Goal: Check status

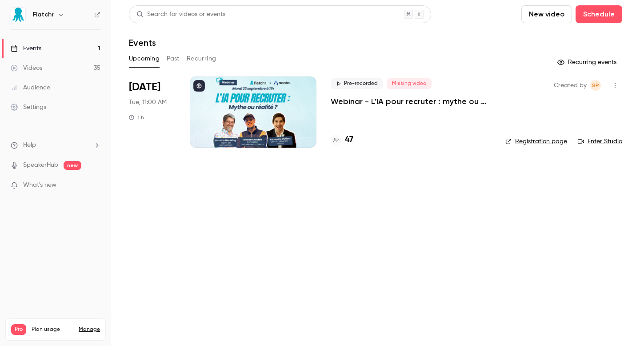
click at [341, 140] on div "47" at bounding box center [342, 140] width 23 height 12
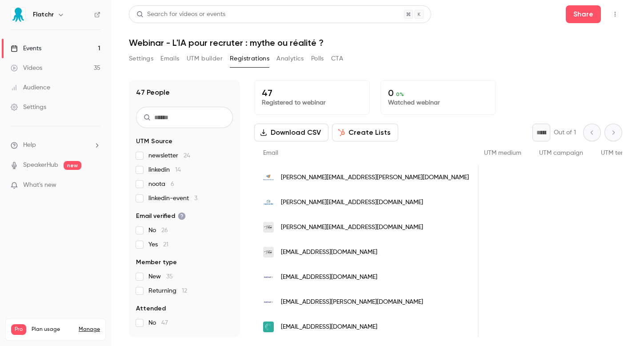
scroll to position [0, 656]
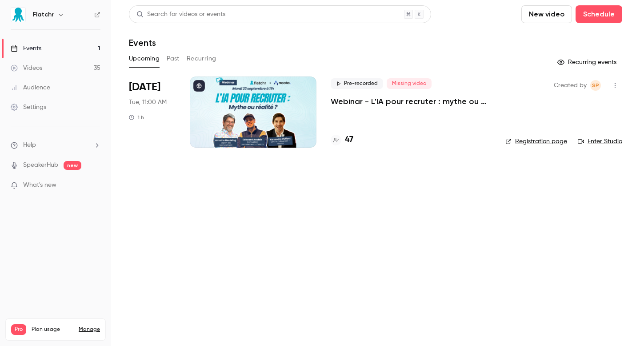
click at [347, 148] on li "[DATE] Tue, 11:00 AM 1 h Pre-recorded Missing video Webinar - L'IA pour recrute…" at bounding box center [375, 117] width 493 height 82
click at [346, 143] on h4 "47" at bounding box center [349, 140] width 8 height 12
